Goal: Transaction & Acquisition: Purchase product/service

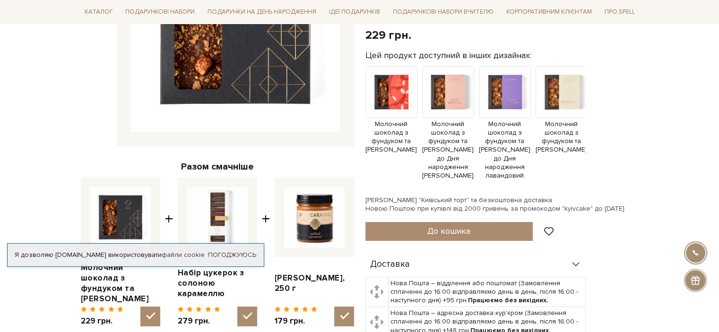
scroll to position [291, 0]
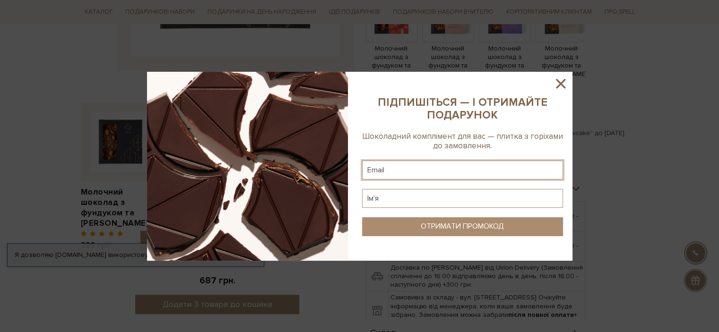
click at [394, 167] on input "text" at bounding box center [462, 170] width 201 height 19
type input "boss_cv@i.ua"
click at [407, 200] on input "text" at bounding box center [462, 198] width 201 height 19
type input "Оксана"
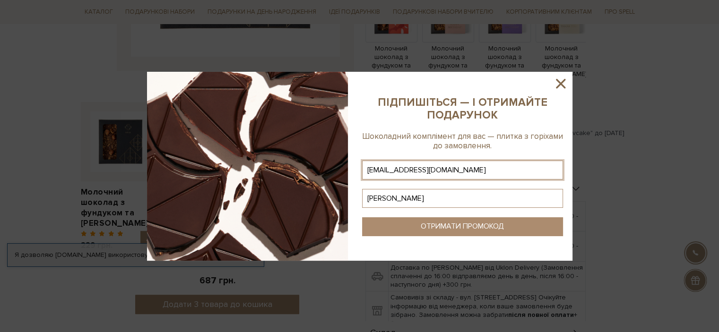
click at [481, 225] on div "ОТРИМАТИ ПРОМОКОД" at bounding box center [462, 226] width 83 height 9
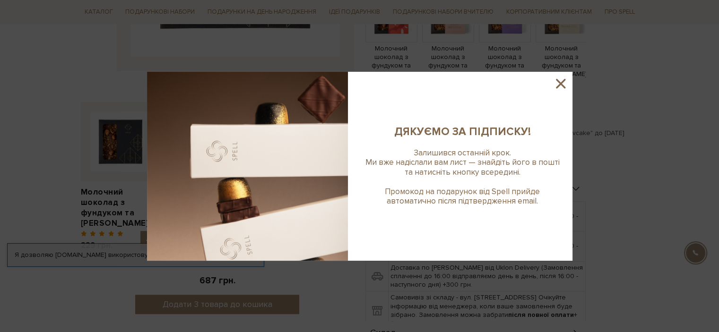
click at [561, 80] on icon at bounding box center [561, 84] width 16 height 16
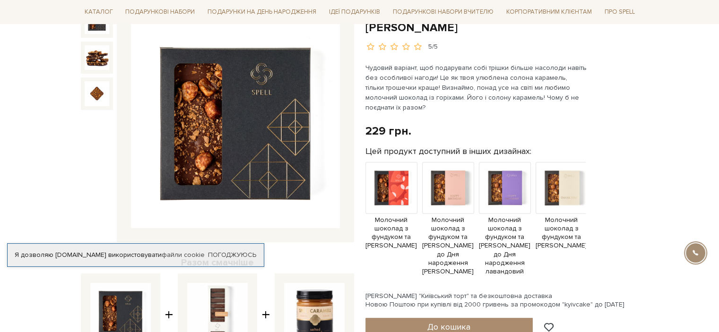
scroll to position [121, 0]
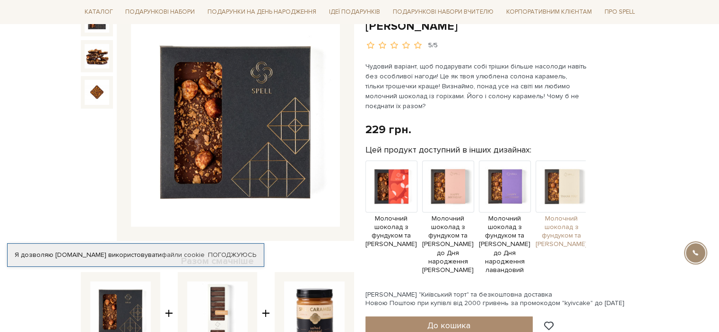
click at [568, 229] on span "Молочний шоколад з фундуком та [PERSON_NAME]" at bounding box center [562, 232] width 52 height 35
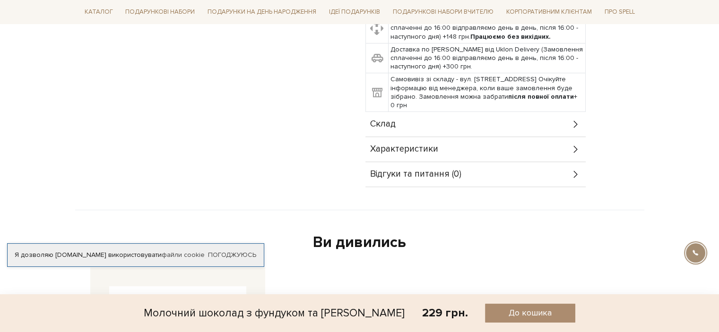
scroll to position [511, 0]
click at [577, 147] on icon at bounding box center [576, 148] width 10 height 10
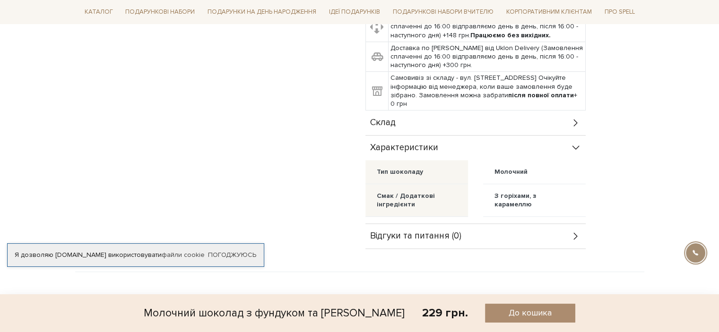
click at [577, 123] on icon at bounding box center [575, 122] width 4 height 7
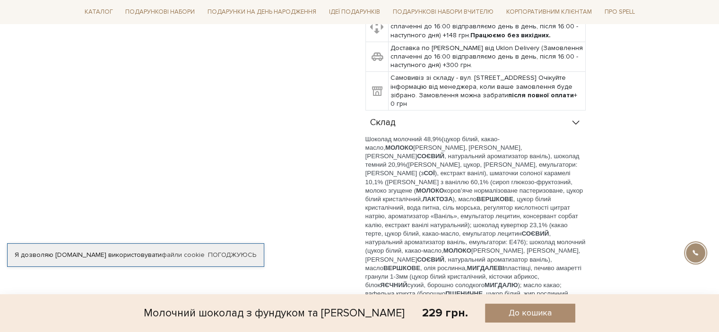
click at [635, 164] on div "Доставка Нова Пошта – відділення або поштомат (Замовлення сплаченні до 16:00 ві…" at bounding box center [501, 314] width 273 height 715
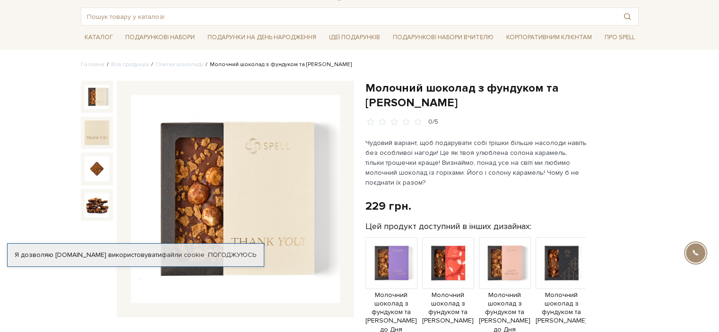
scroll to position [0, 0]
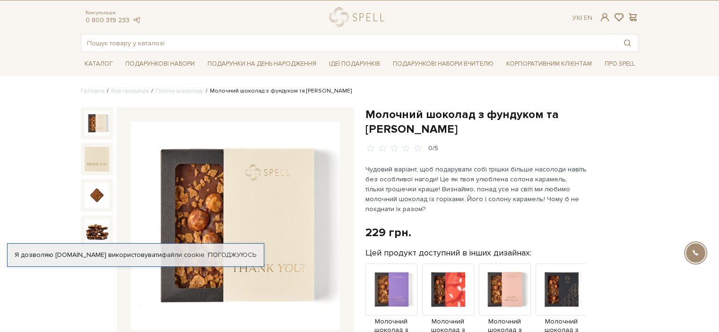
scroll to position [19, 0]
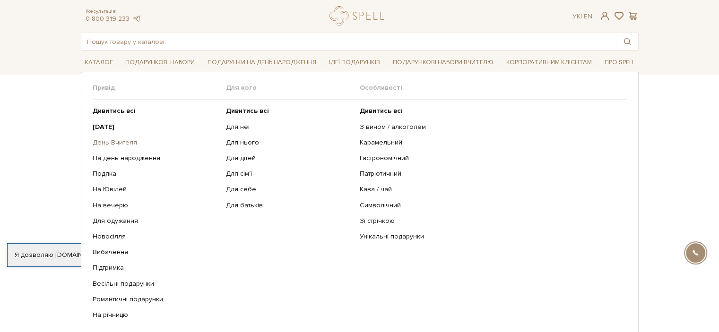
click at [129, 143] on link "День Вчителя" at bounding box center [156, 143] width 127 height 9
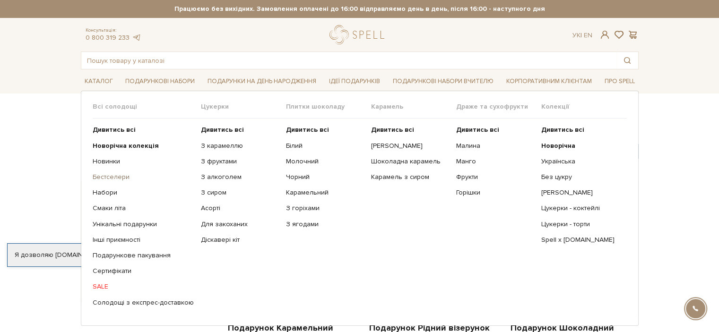
click at [108, 179] on link "Бестселери" at bounding box center [143, 177] width 101 height 9
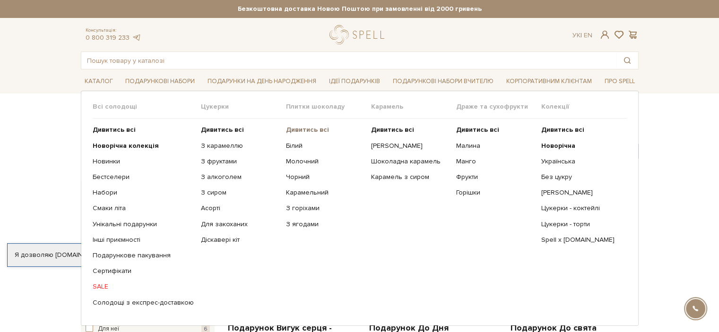
click at [298, 130] on b "Дивитись всі" at bounding box center [307, 130] width 43 height 8
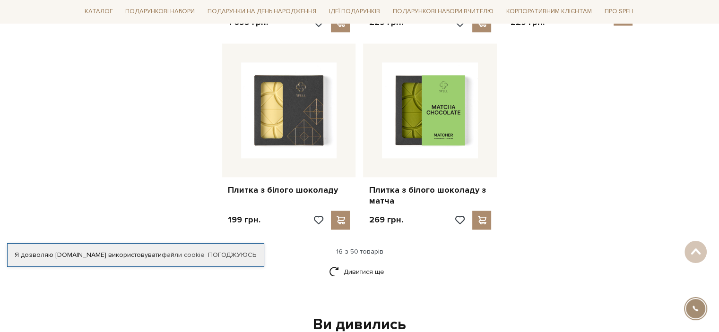
scroll to position [1186, 0]
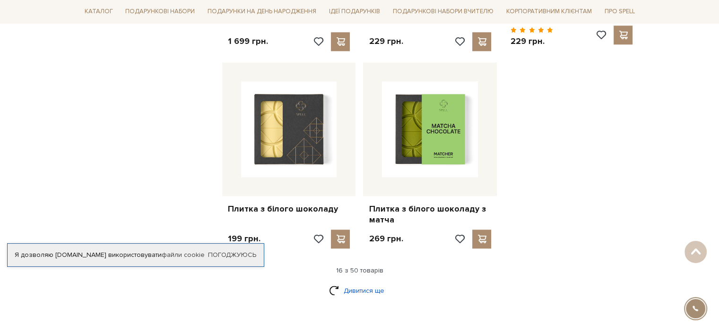
click at [368, 283] on link "Дивитися ще" at bounding box center [359, 291] width 61 height 17
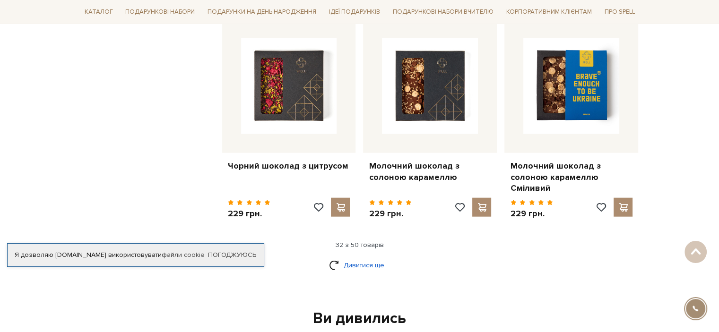
scroll to position [2245, 0]
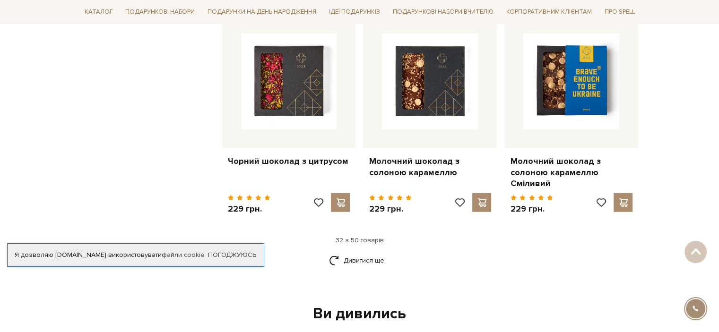
click at [577, 259] on div "Дивитися ще" at bounding box center [359, 266] width 565 height 28
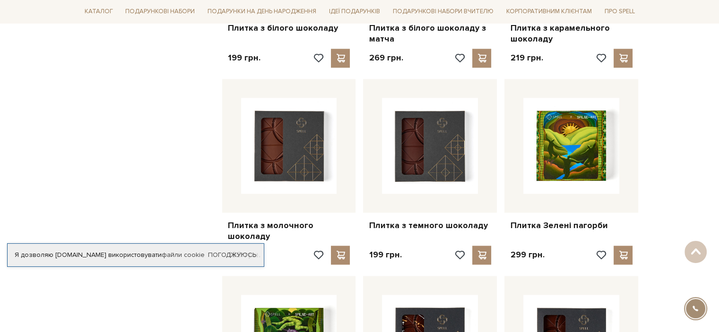
scroll to position [1337, 0]
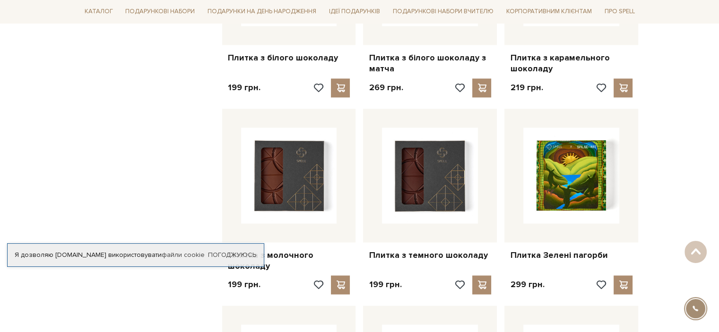
click at [682, 127] on div "Головна Вся продукція Плитки шоколаду Плитки шоколаду Фільтри За замовчуванням …" at bounding box center [359, 145] width 719 height 2757
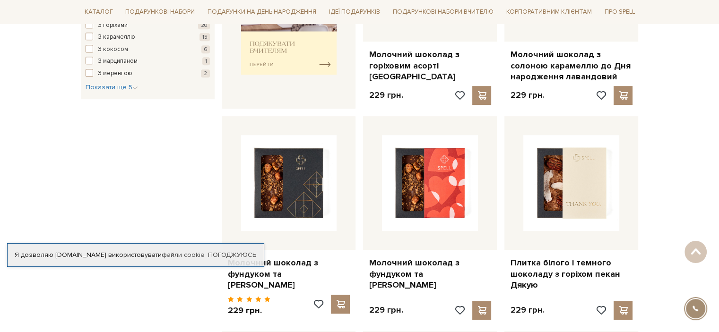
scroll to position [600, 0]
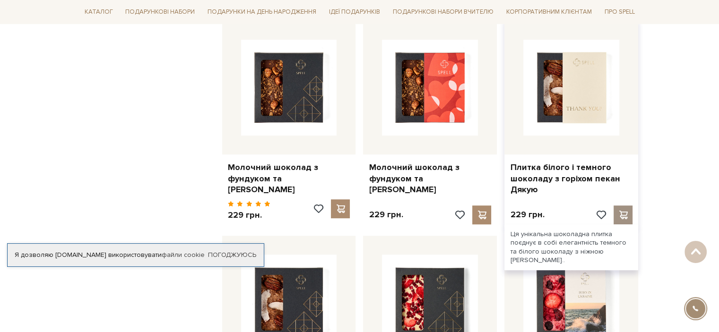
click at [628, 211] on span at bounding box center [623, 215] width 12 height 9
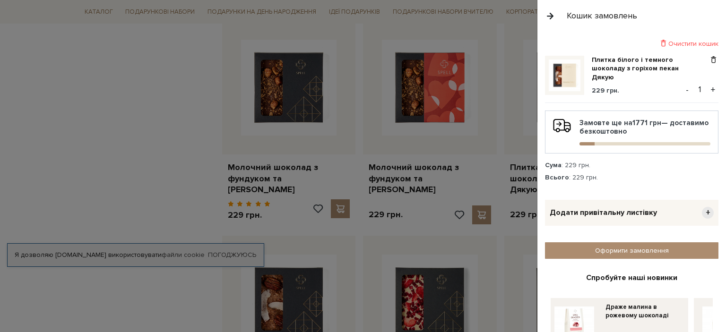
click at [708, 87] on button "+" at bounding box center [713, 90] width 11 height 14
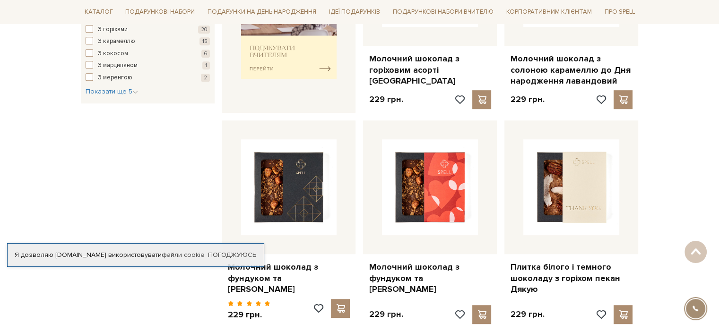
scroll to position [411, 0]
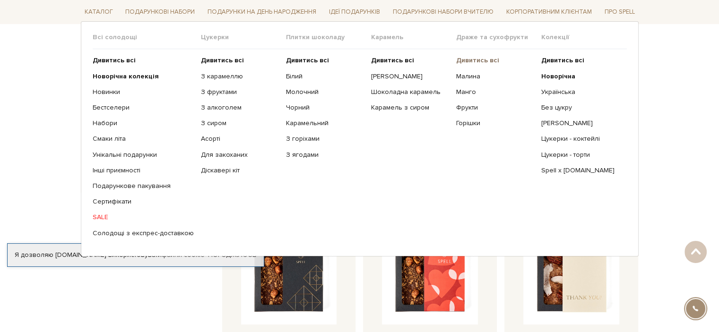
click at [480, 59] on b "Дивитись всі" at bounding box center [477, 60] width 43 height 8
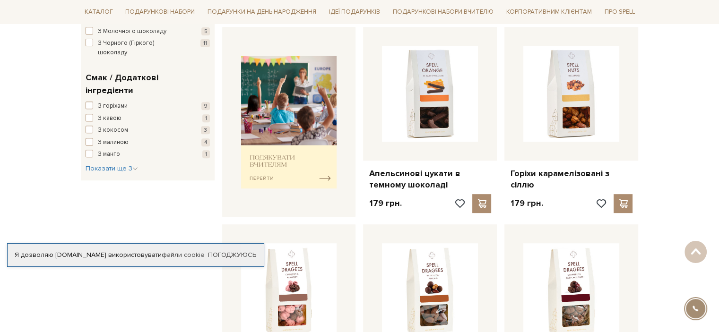
scroll to position [340, 0]
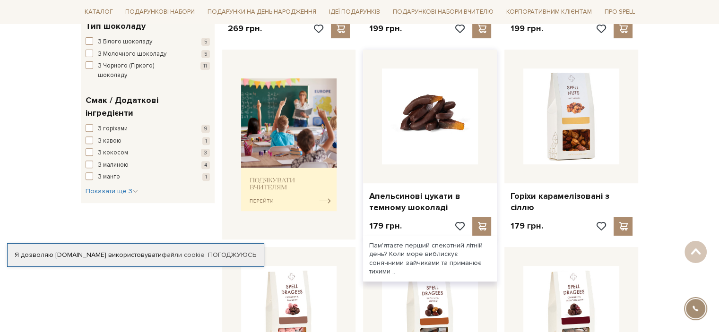
click at [424, 130] on img at bounding box center [430, 117] width 96 height 96
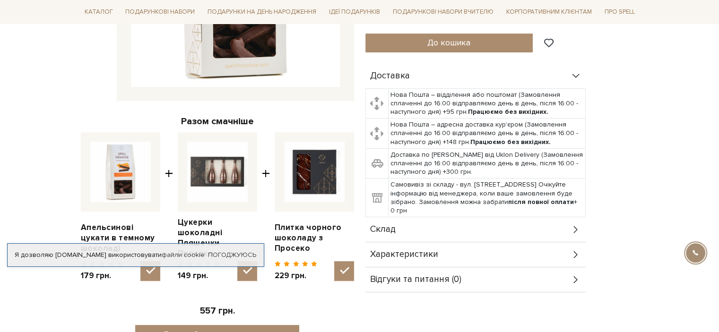
scroll to position [284, 0]
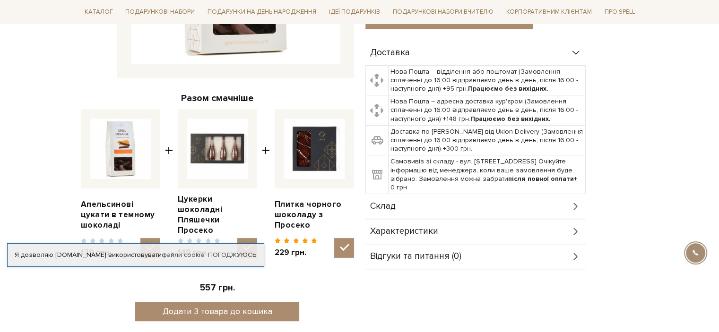
click at [509, 208] on div "Склад" at bounding box center [475, 206] width 220 height 25
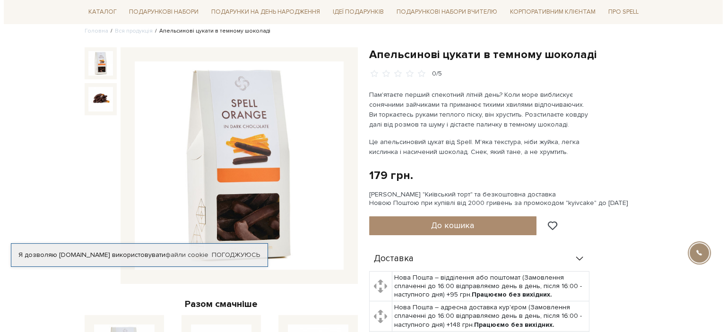
scroll to position [57, 0]
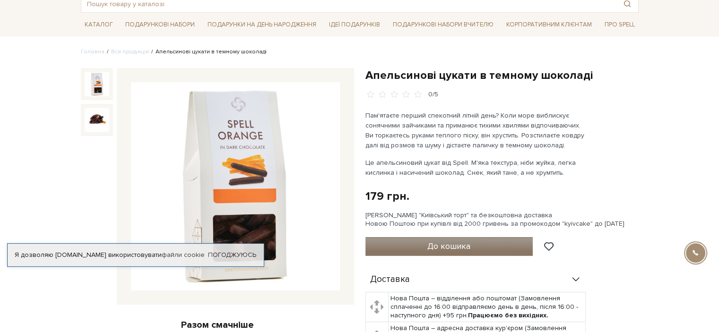
click at [448, 243] on span "До кошика" at bounding box center [448, 246] width 43 height 10
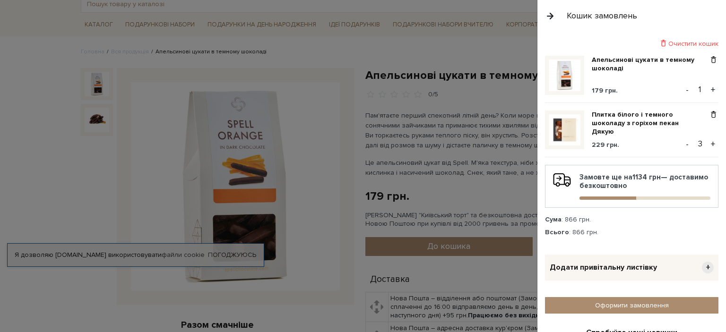
click at [708, 87] on button "+" at bounding box center [713, 90] width 11 height 14
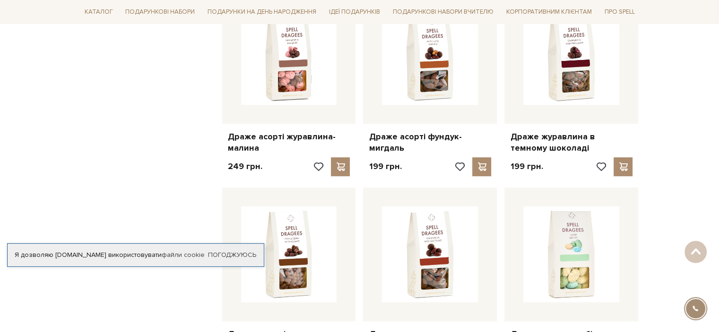
scroll to position [567, 0]
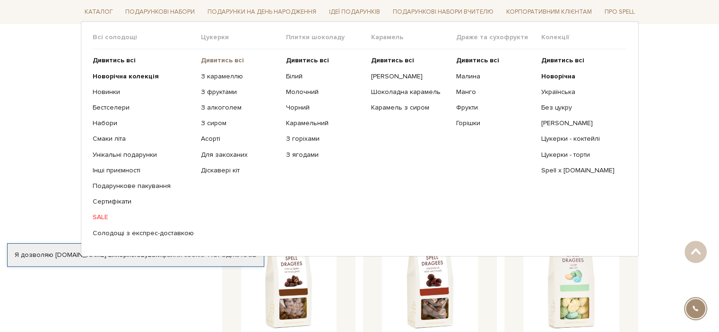
click at [208, 63] on b "Дивитись всі" at bounding box center [222, 60] width 43 height 8
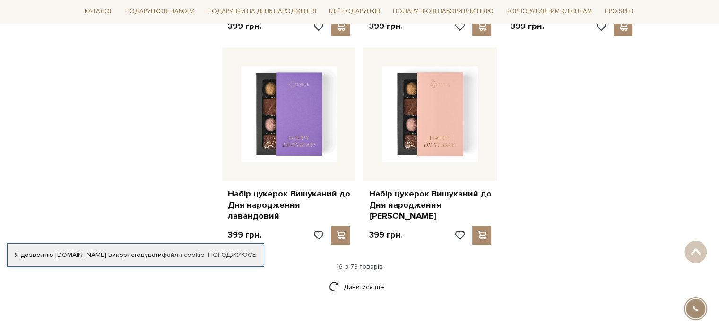
scroll to position [1248, 0]
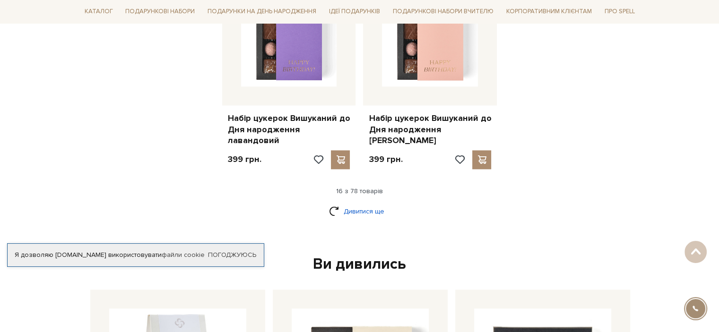
click at [345, 203] on link "Дивитися ще" at bounding box center [359, 211] width 61 height 17
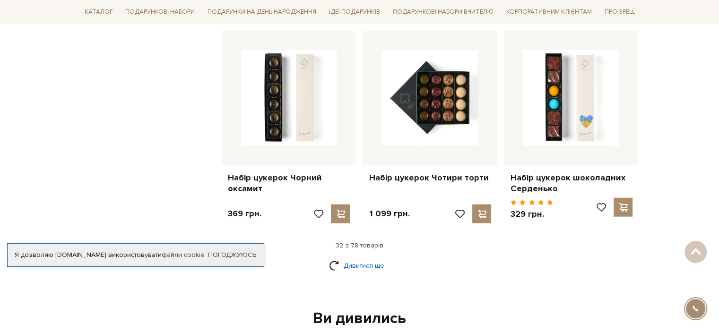
scroll to position [2326, 0]
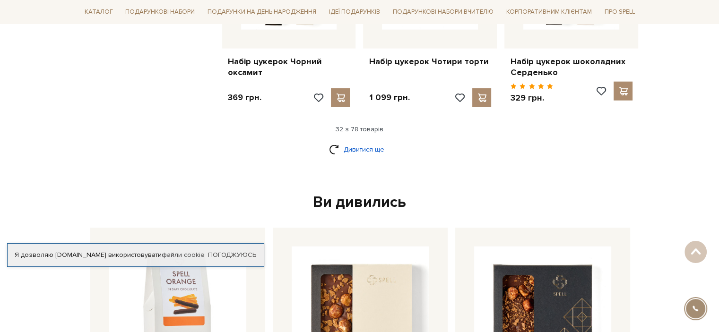
click at [364, 141] on link "Дивитися ще" at bounding box center [359, 149] width 61 height 17
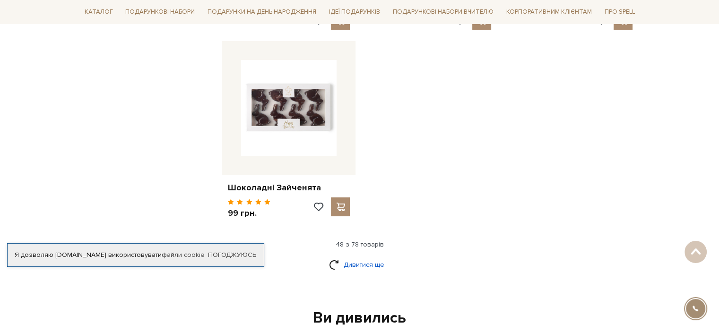
scroll to position [3460, 0]
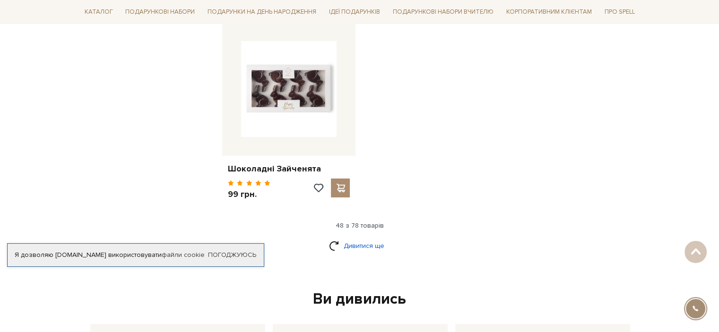
click at [362, 238] on link "Дивитися ще" at bounding box center [359, 246] width 61 height 17
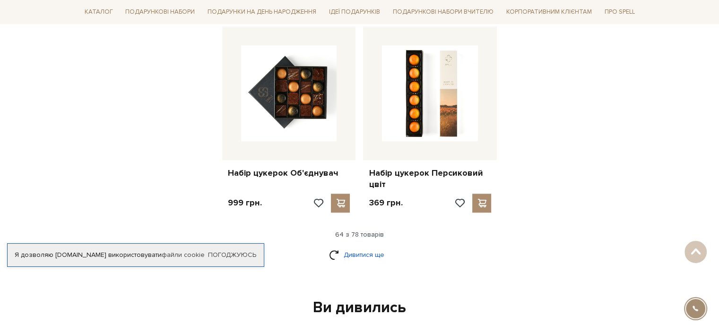
scroll to position [4481, 0]
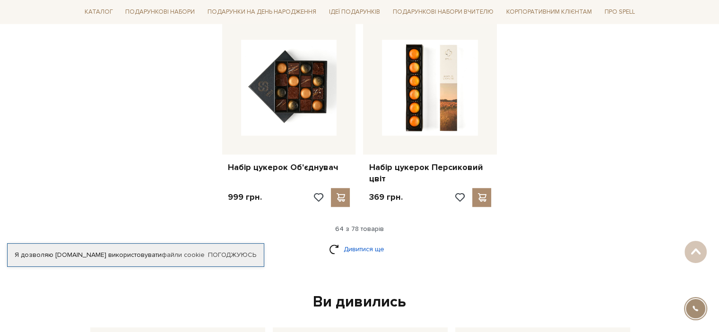
click at [368, 241] on link "Дивитися ще" at bounding box center [359, 249] width 61 height 17
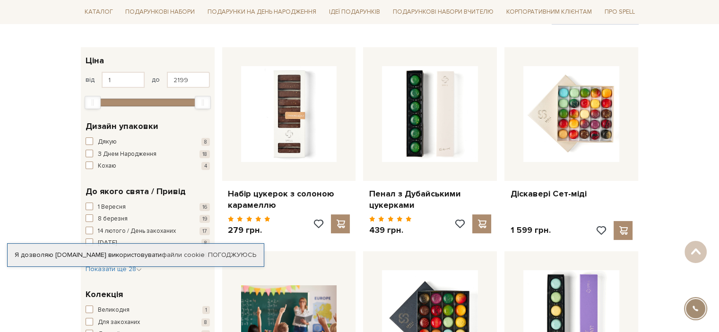
scroll to position [57, 0]
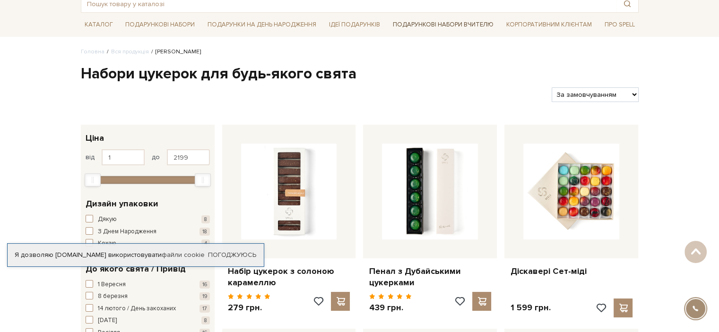
click at [446, 24] on link "Подарункові набори Вчителю" at bounding box center [443, 25] width 108 height 16
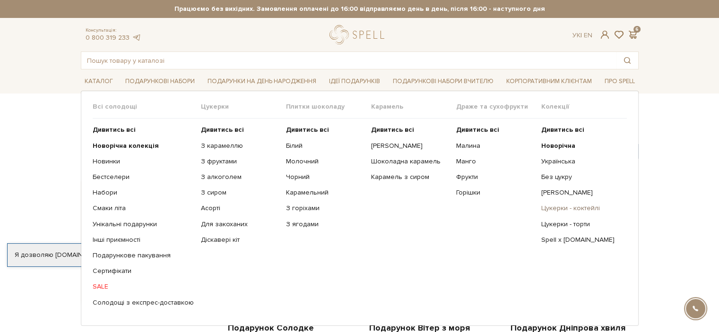
click at [563, 205] on link "Цукерки - коктейлі" at bounding box center [580, 208] width 78 height 9
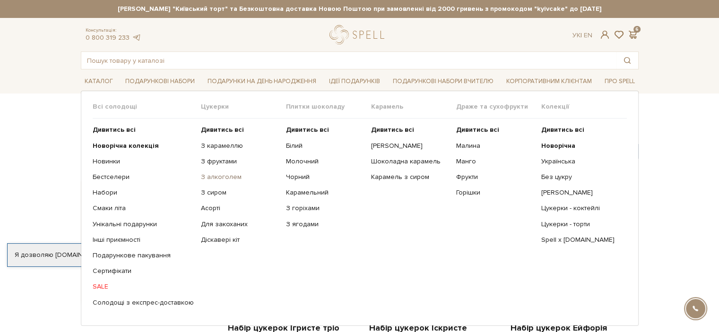
click at [228, 173] on link "З алкоголем" at bounding box center [240, 177] width 78 height 9
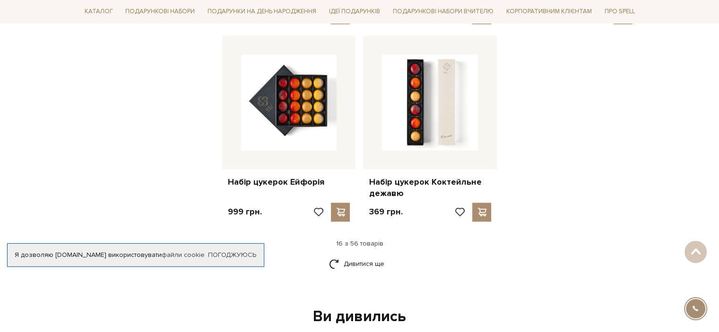
scroll to position [1191, 0]
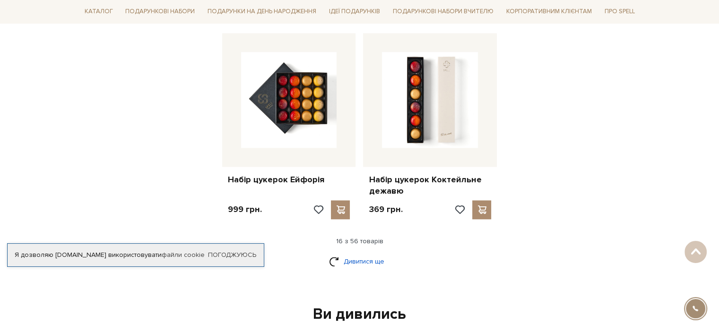
click at [348, 253] on link "Дивитися ще" at bounding box center [359, 261] width 61 height 17
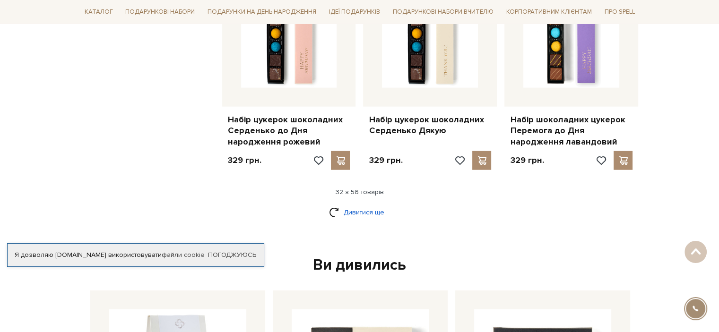
scroll to position [2364, 0]
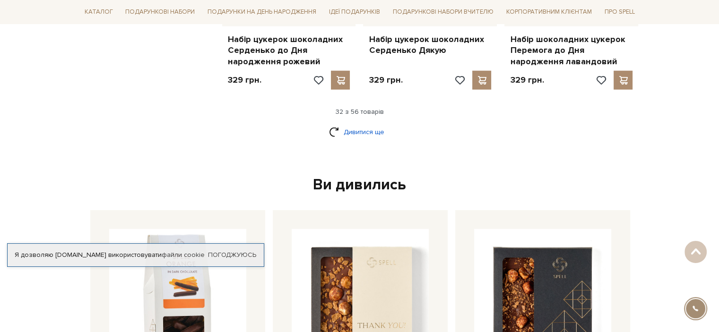
click at [375, 124] on link "Дивитися ще" at bounding box center [359, 132] width 61 height 17
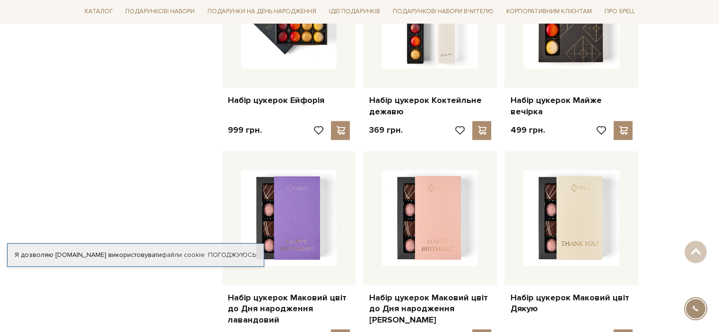
scroll to position [1172, 0]
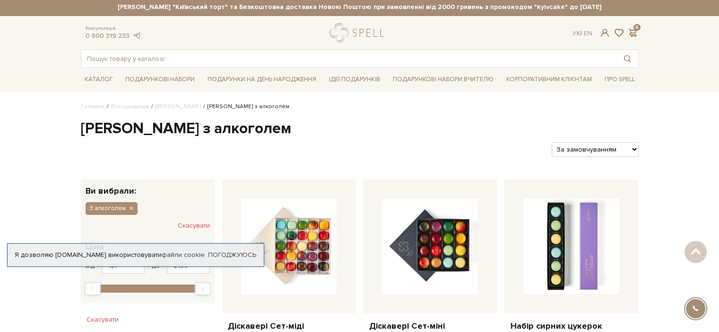
scroll to position [0, 0]
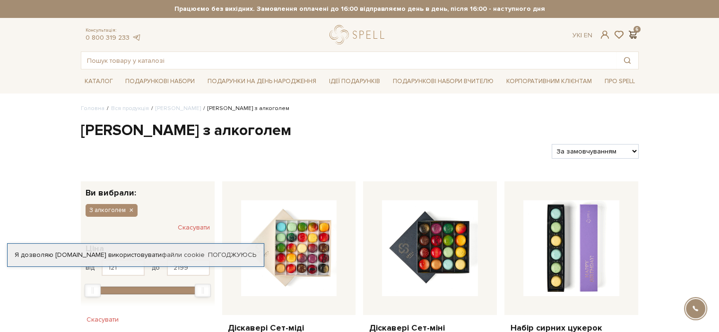
click at [632, 35] on span at bounding box center [632, 35] width 11 height 10
click at [422, 80] on link "Подарункові набори Вчителю" at bounding box center [443, 81] width 108 height 16
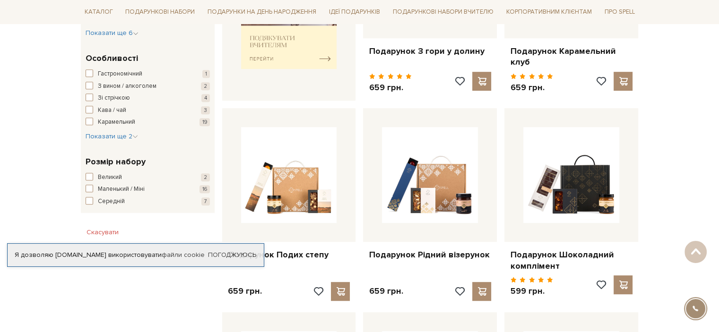
scroll to position [473, 0]
